Goal: Task Accomplishment & Management: Manage account settings

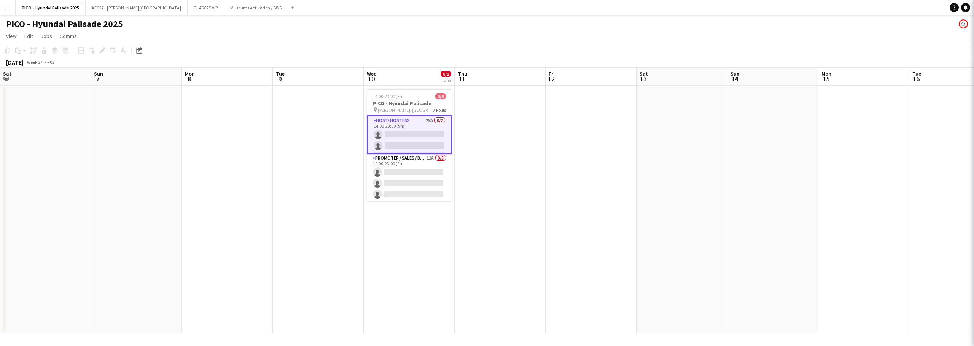
click at [454, 123] on app-date-cell at bounding box center [499, 210] width 91 height 248
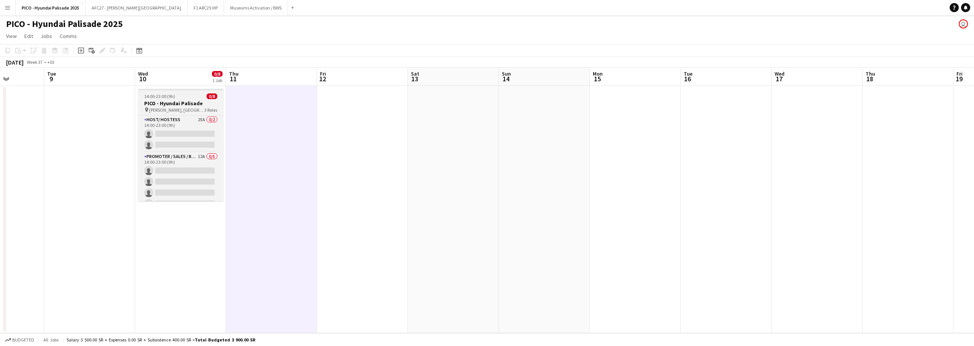
click at [201, 109] on div "pin [PERSON_NAME], [GEOGRAPHIC_DATA] 3 Roles" at bounding box center [180, 110] width 85 height 6
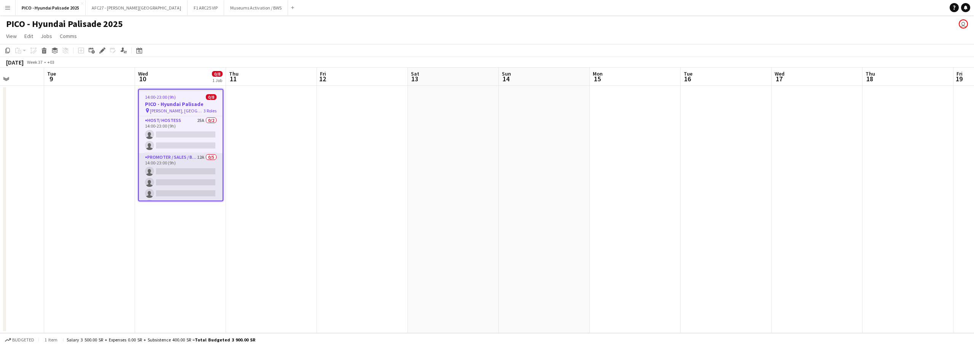
click at [172, 181] on app-card-role "Promoter / Sales / Brand Ambassador 12A 0/5 14:00-23:00 (9h) single-neutral-act…" at bounding box center [181, 188] width 84 height 70
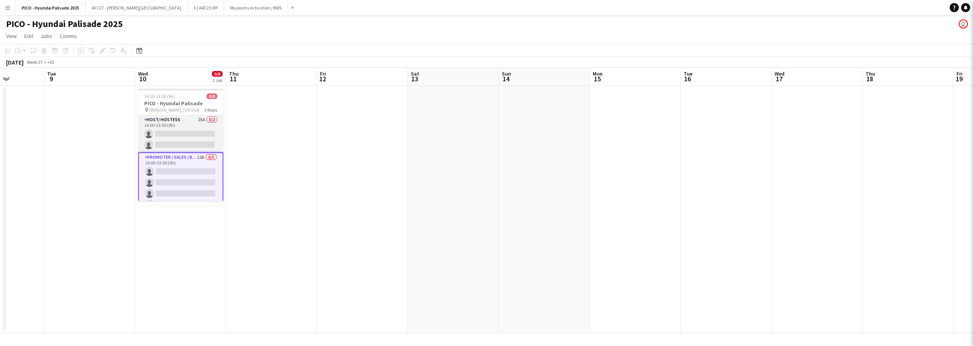
click at [180, 138] on app-card-role "Host/ Hostess 25A 0/2 14:00-23:00 (9h) single-neutral-actions single-neutral-ac…" at bounding box center [180, 134] width 85 height 37
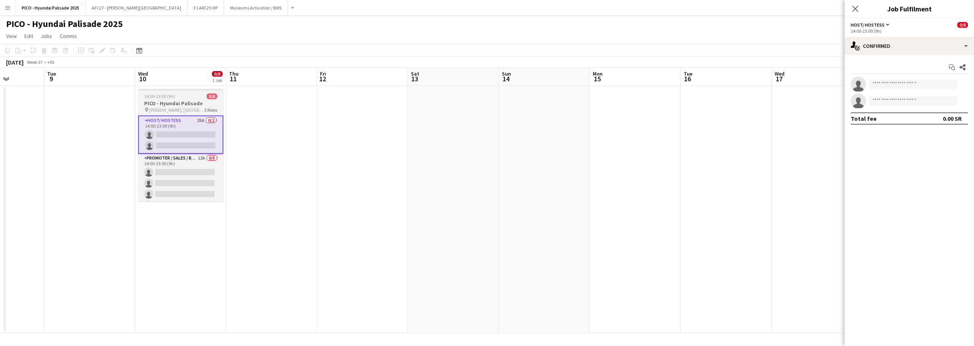
click at [181, 106] on h3 "PICO - Hyundai Palisade" at bounding box center [180, 103] width 85 height 7
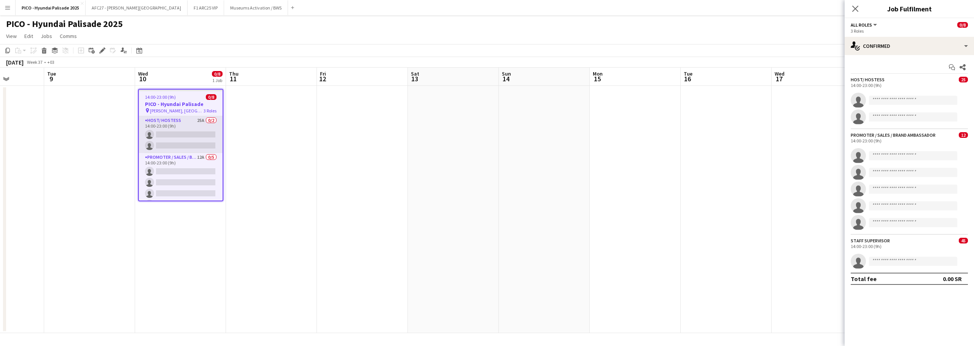
drag, startPoint x: 175, startPoint y: 167, endPoint x: 180, endPoint y: 141, distance: 25.9
click at [175, 166] on app-card-role "Promoter / Sales / Brand Ambassador 12A 0/5 14:00-23:00 (9h) single-neutral-act…" at bounding box center [181, 188] width 84 height 70
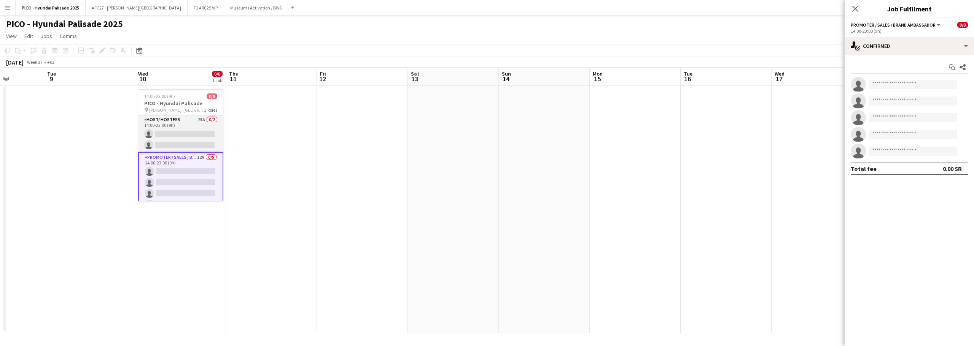
click at [180, 141] on app-card-role "Host/ Hostess 25A 0/2 14:00-23:00 (9h) single-neutral-actions single-neutral-ac…" at bounding box center [180, 134] width 85 height 37
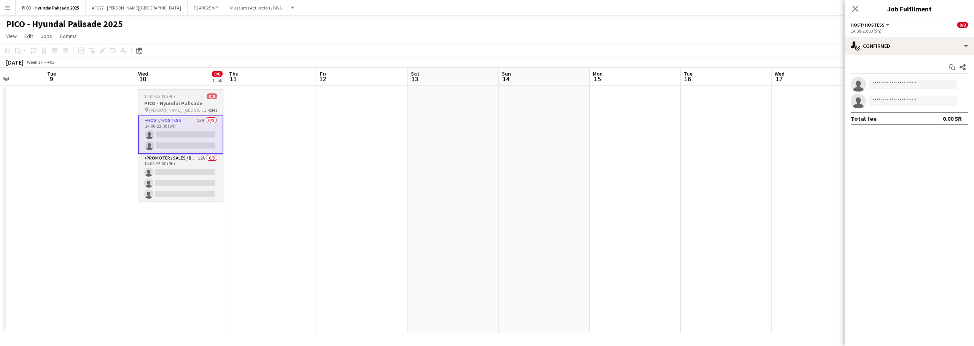
click at [180, 103] on h3 "PICO - Hyundai Palisade" at bounding box center [180, 103] width 85 height 7
